Goal: Transaction & Acquisition: Purchase product/service

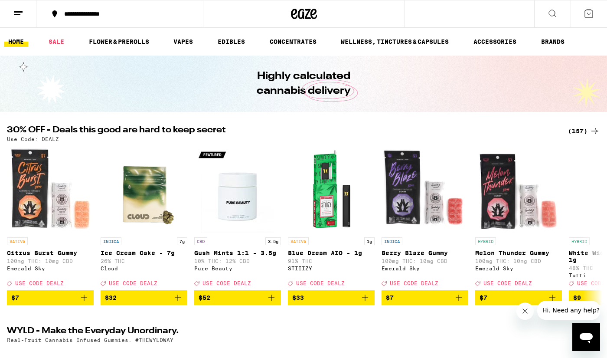
click at [589, 130] on div "(157)" at bounding box center [584, 131] width 32 height 10
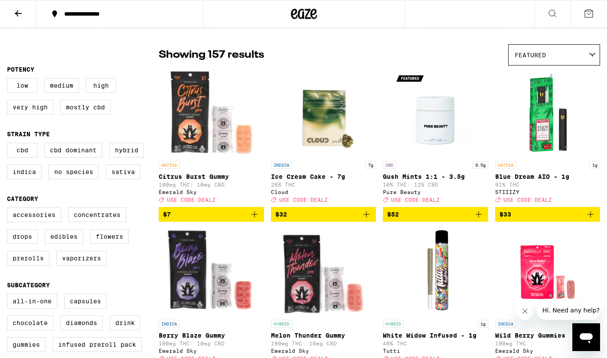
scroll to position [54, 0]
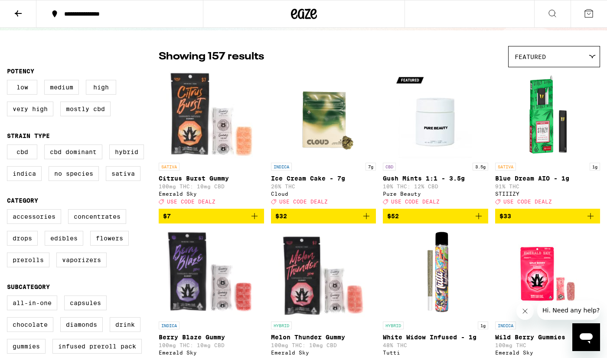
click at [591, 221] on icon "Add to bag" at bounding box center [590, 216] width 10 height 10
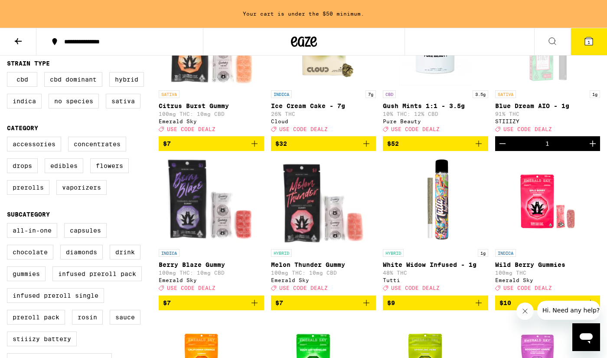
scroll to position [154, 0]
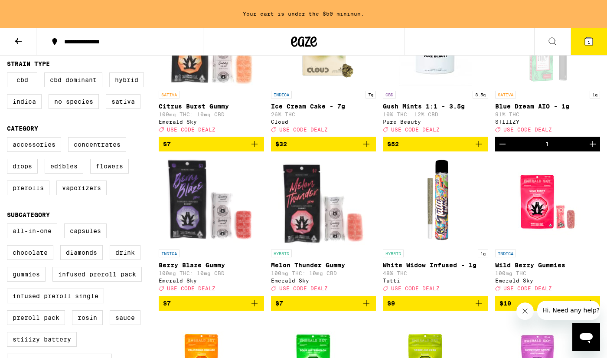
click at [46, 238] on label "All-In-One" at bounding box center [32, 230] width 50 height 15
click at [9, 225] on input "All-In-One" at bounding box center [9, 225] width 0 height 0
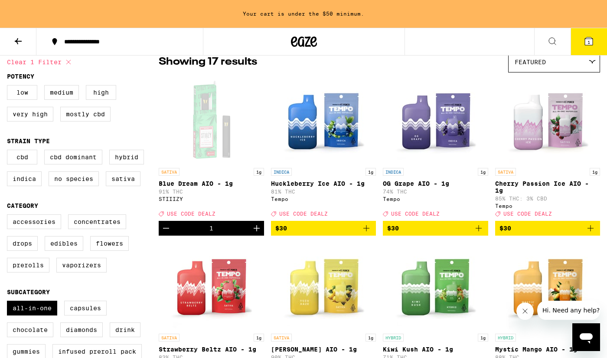
scroll to position [60, 0]
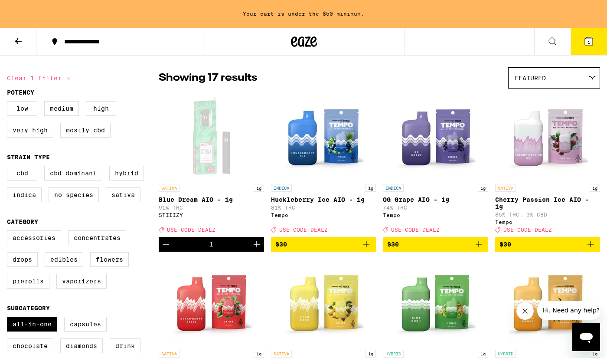
click at [592, 249] on icon "Add to bag" at bounding box center [590, 244] width 10 height 10
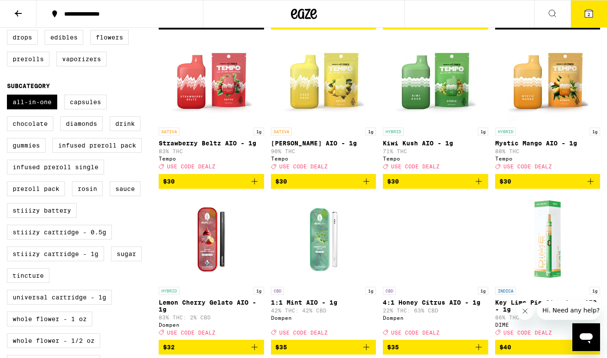
scroll to position [254, 0]
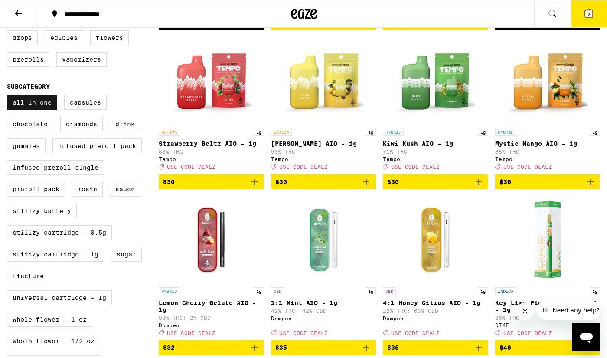
click at [35, 110] on label "All-In-One" at bounding box center [32, 102] width 50 height 15
click at [9, 97] on input "All-In-One" at bounding box center [9, 96] width 0 height 0
checkbox input "false"
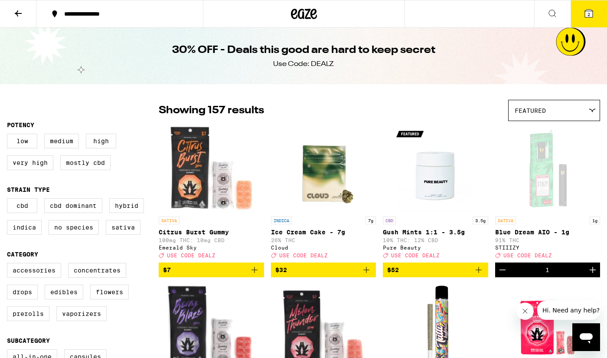
click at [306, 15] on icon at bounding box center [304, 14] width 13 height 10
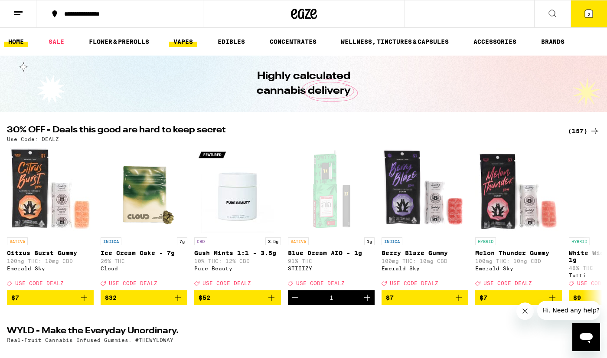
click at [185, 41] on link "VAPES" at bounding box center [183, 41] width 28 height 10
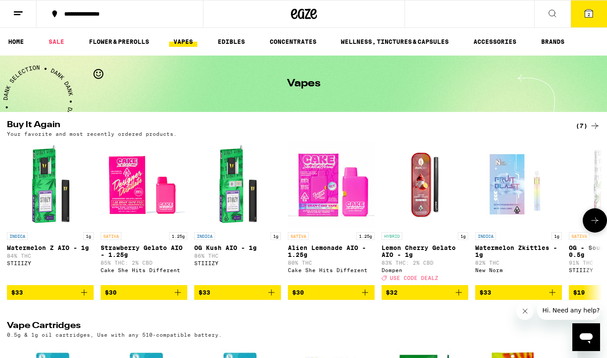
click at [592, 223] on icon at bounding box center [595, 220] width 7 height 6
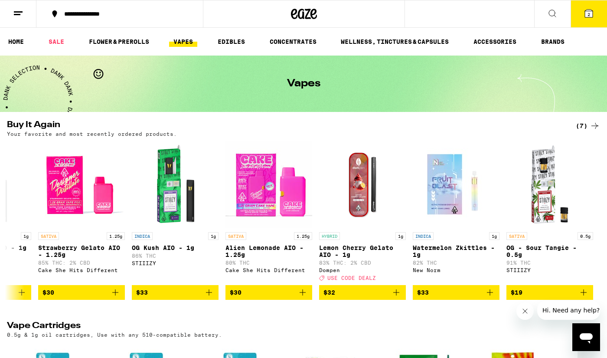
click at [191, 39] on link "VAPES" at bounding box center [183, 41] width 28 height 10
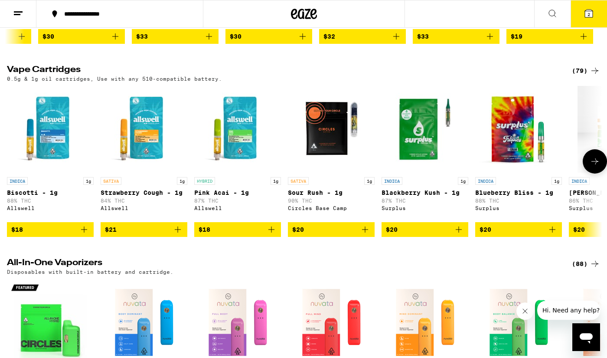
scroll to position [289, 0]
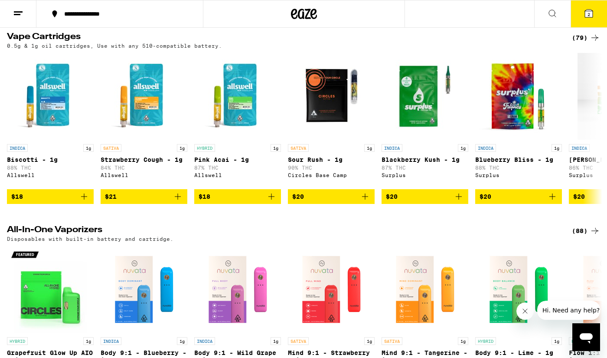
click at [582, 236] on div "(88)" at bounding box center [586, 231] width 28 height 10
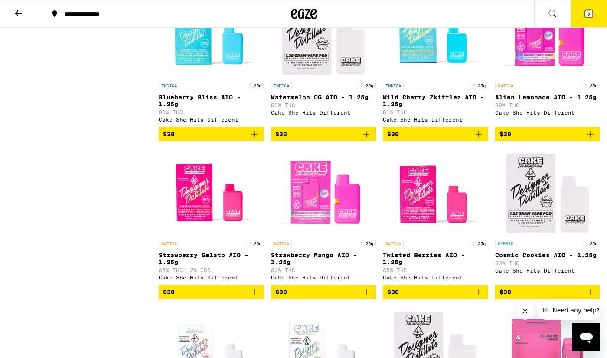
scroll to position [759, 0]
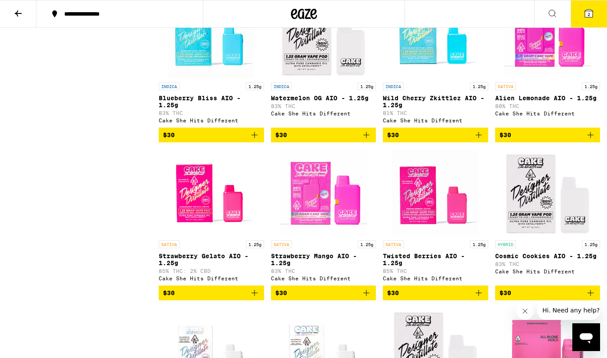
click at [369, 298] on icon "Add to bag" at bounding box center [366, 293] width 10 height 10
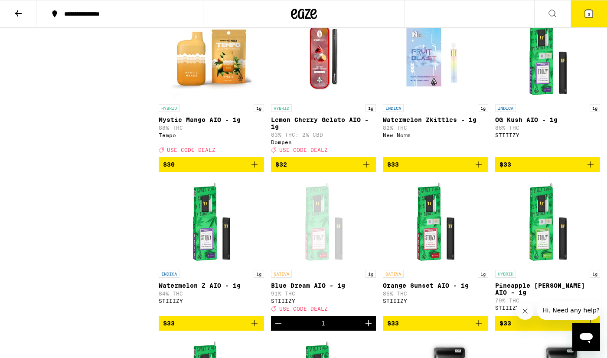
scroll to position [1836, 0]
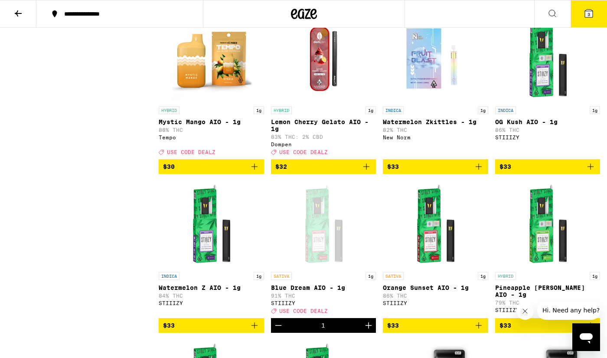
click at [589, 14] on span "3" at bounding box center [589, 14] width 3 height 5
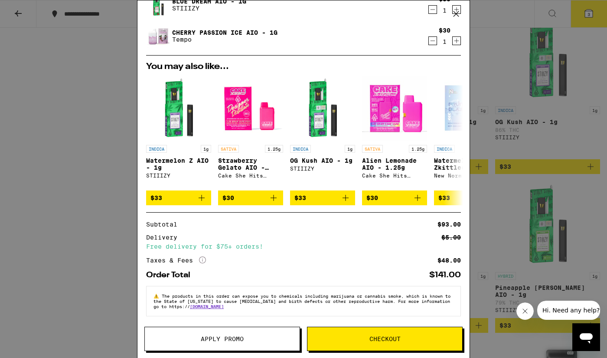
scroll to position [71, 0]
click at [226, 337] on span "Apply Promo" at bounding box center [222, 339] width 43 height 6
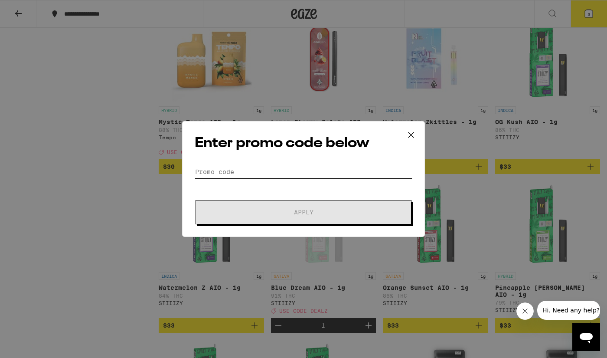
click at [221, 175] on input "Promo Code" at bounding box center [304, 171] width 218 height 13
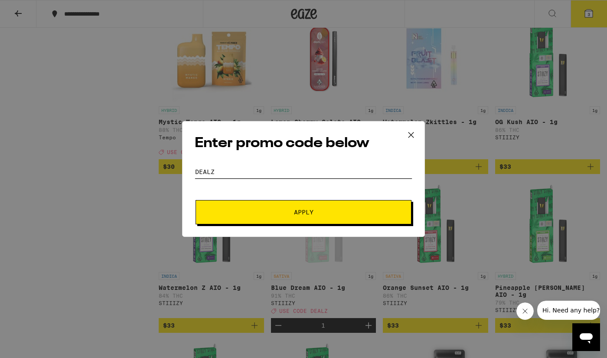
type input "DEALZ"
click at [249, 214] on span "Apply" at bounding box center [304, 212] width 156 height 6
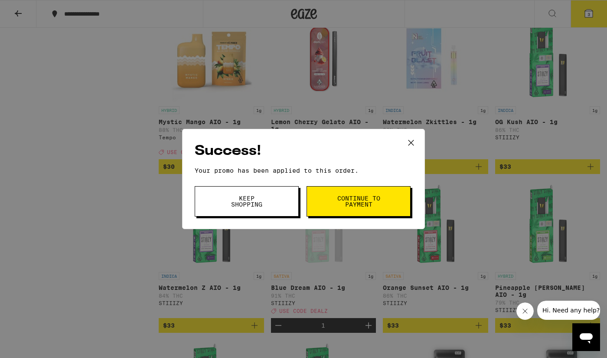
click at [273, 203] on button "Keep Shopping" at bounding box center [247, 201] width 104 height 30
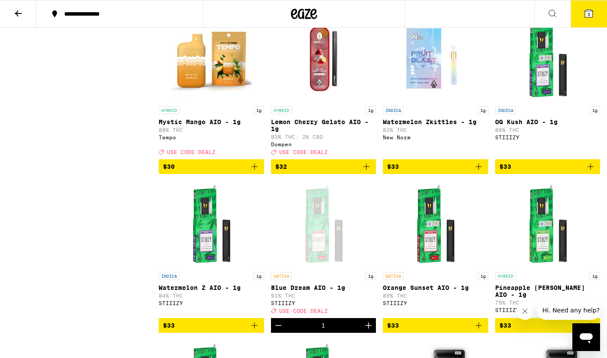
click at [591, 14] on icon at bounding box center [589, 14] width 8 height 8
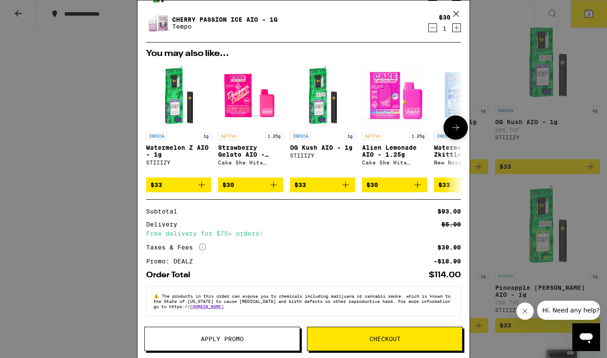
scroll to position [81, 0]
